Goal: Transaction & Acquisition: Purchase product/service

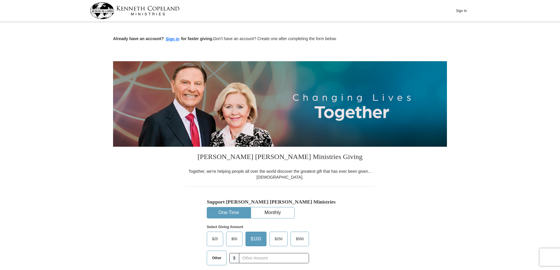
scroll to position [105, 0]
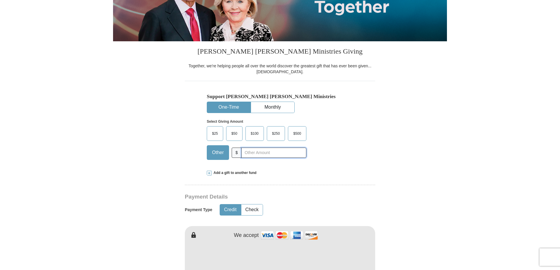
click at [255, 154] on input "text" at bounding box center [273, 153] width 65 height 10
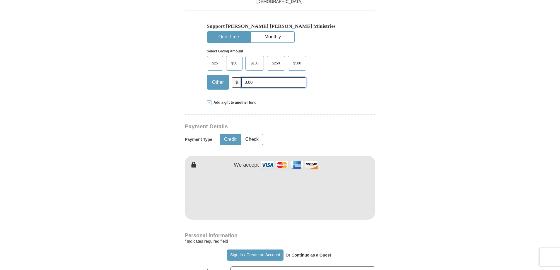
type input "3.00"
type input "Angus"
type input "[PERSON_NAME]"
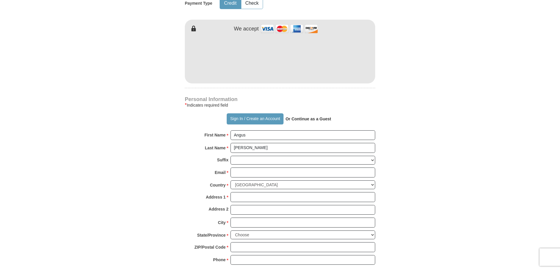
scroll to position [316, 0]
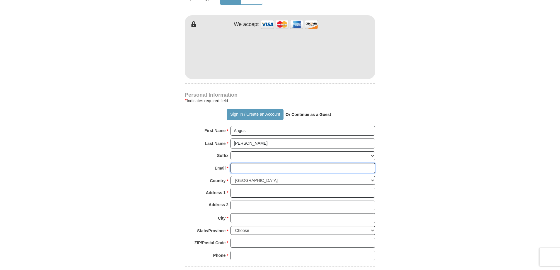
click at [252, 169] on input "Email *" at bounding box center [302, 168] width 145 height 10
type input "[EMAIL_ADDRESS][DOMAIN_NAME]"
type input "[STREET_ADDRESS][US_STATE]"
type input "Apartment 1B"
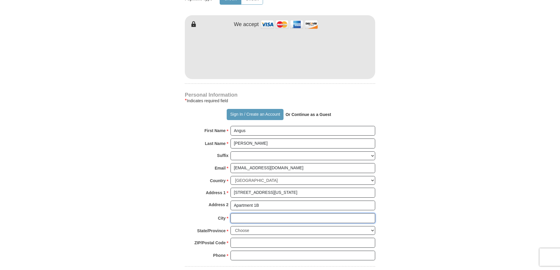
type input "[GEOGRAPHIC_DATA]"
select select "NY"
type input "11210"
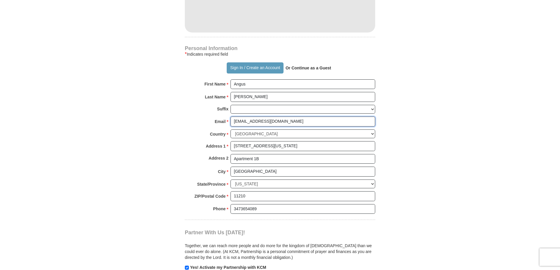
scroll to position [457, 0]
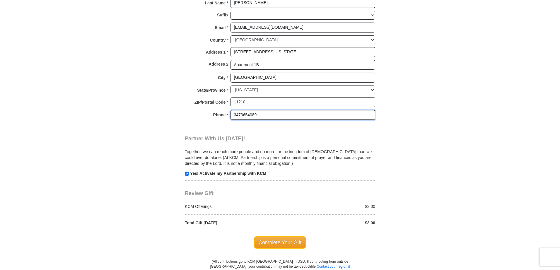
click at [268, 115] on input "3473654089" at bounding box center [302, 115] width 145 height 10
type input "7187497453"
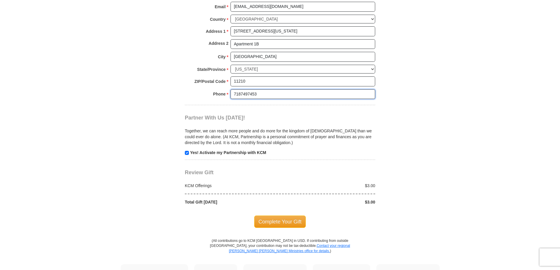
scroll to position [527, 0]
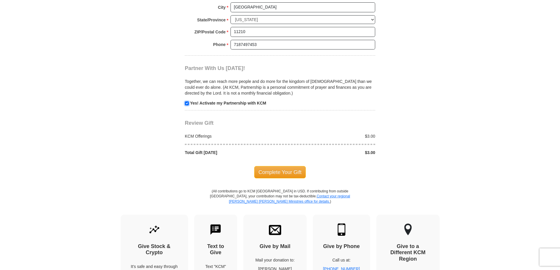
click at [185, 105] on input "checkbox" at bounding box center [187, 103] width 4 height 4
checkbox input "false"
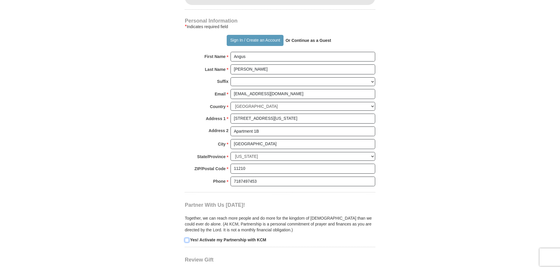
scroll to position [387, 0]
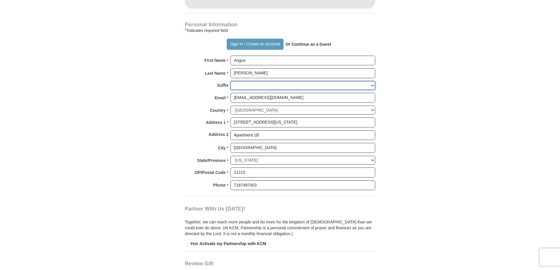
select select "Jr"
click at [230, 81] on select "[PERSON_NAME] I II III IV V VI" at bounding box center [302, 85] width 145 height 9
click at [451, 95] on body "Sign In Already have an account? Sign in for faster giving. Don't have an accou…" at bounding box center [280, 174] width 560 height 1122
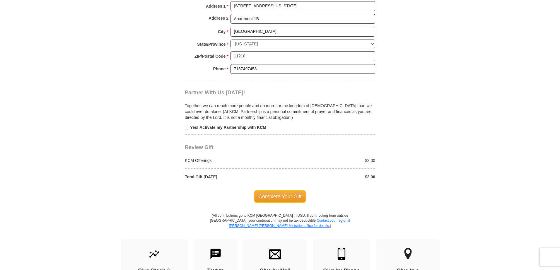
scroll to position [527, 0]
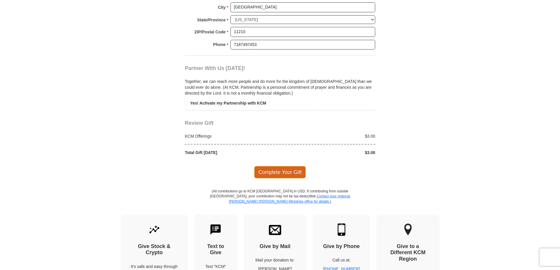
click at [274, 173] on span "Complete Your Gift" at bounding box center [280, 172] width 52 height 12
